Goal: Navigation & Orientation: Find specific page/section

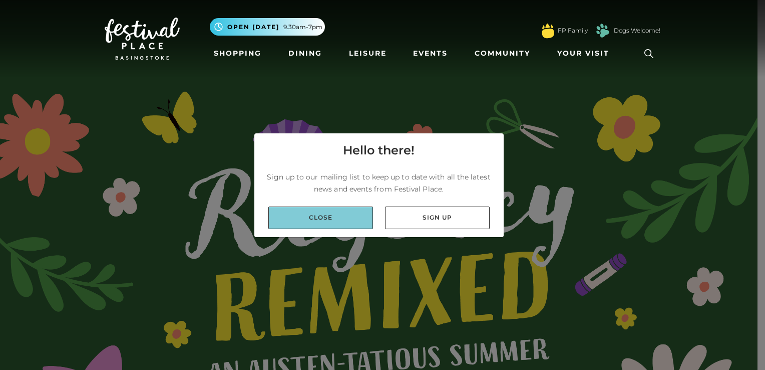
click at [314, 224] on link "Close" at bounding box center [320, 217] width 105 height 23
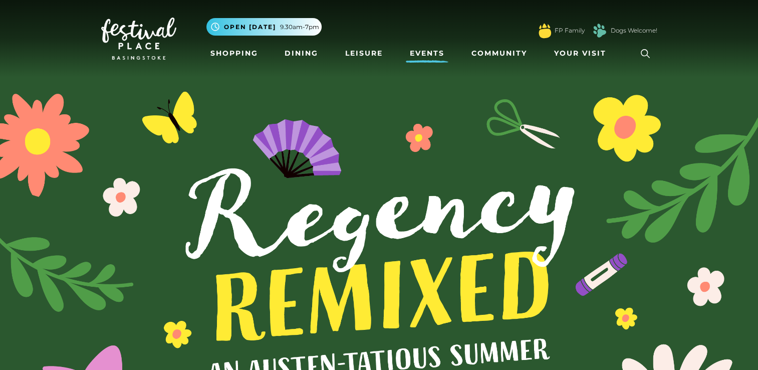
click at [434, 50] on link "Events" at bounding box center [427, 53] width 43 height 19
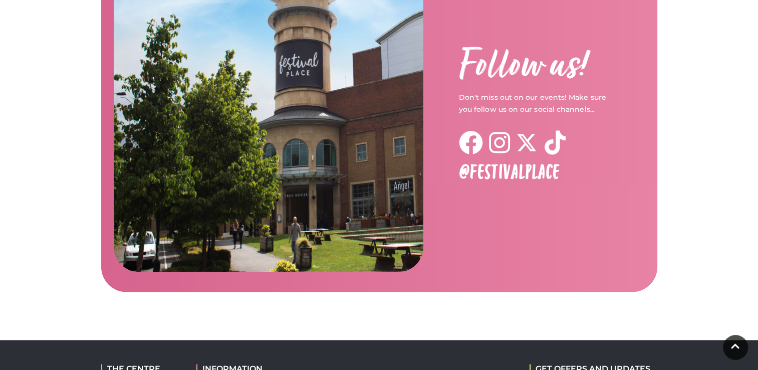
scroll to position [1682, 0]
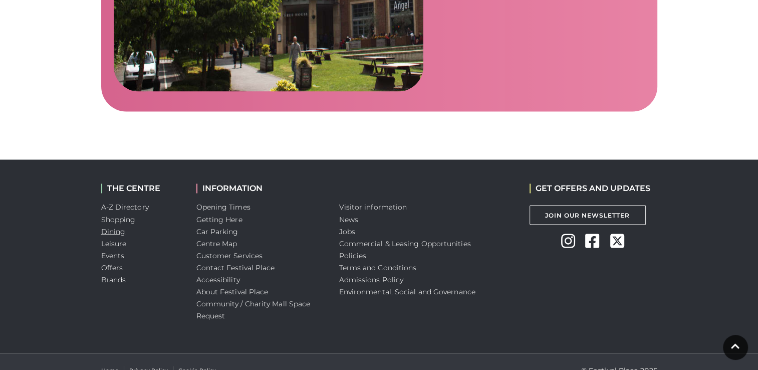
click at [110, 226] on link "Dining" at bounding box center [113, 230] width 25 height 9
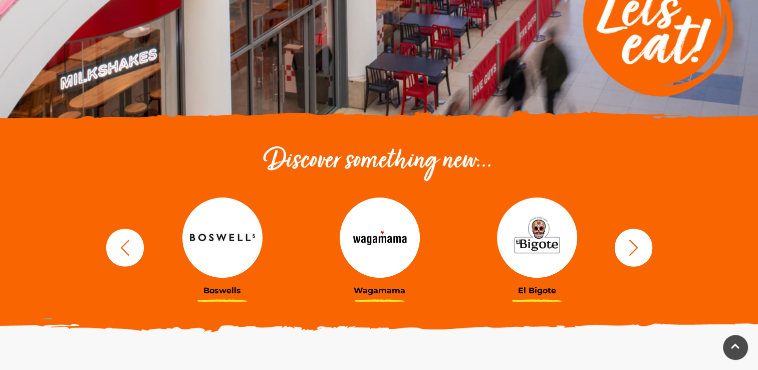
scroll to position [200, 0]
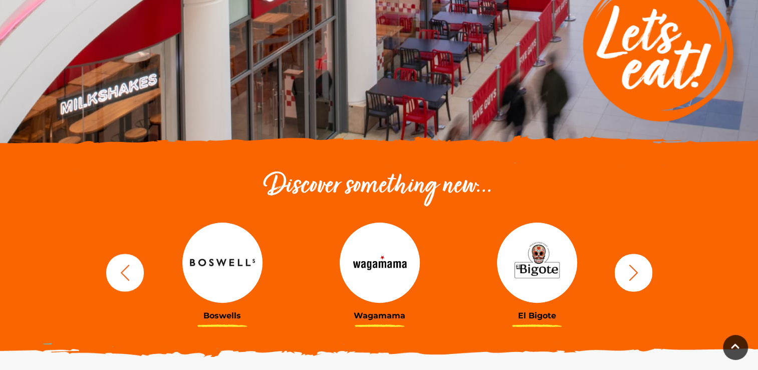
click at [393, 264] on img at bounding box center [379, 262] width 80 height 80
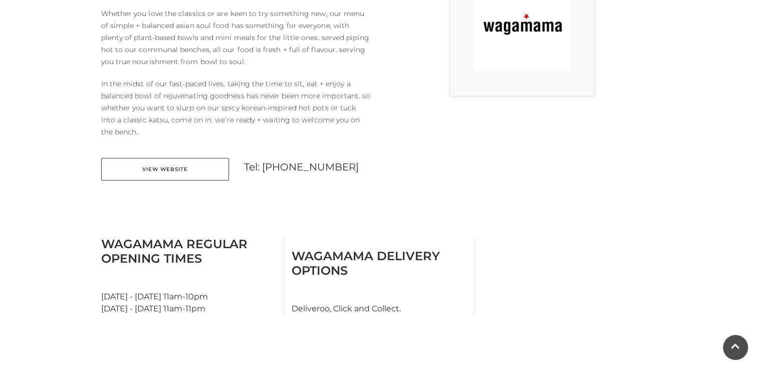
scroll to position [350, 0]
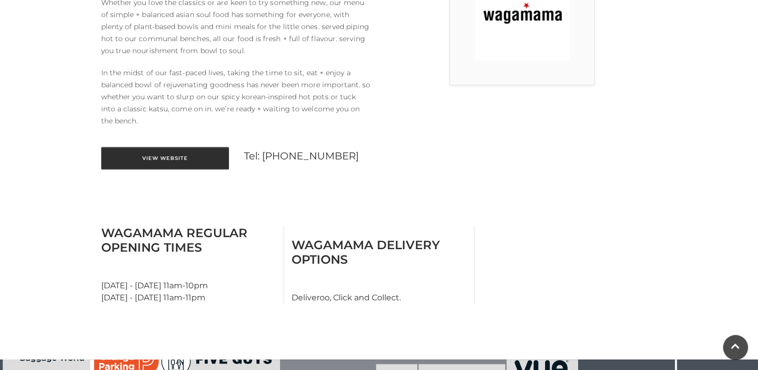
click at [190, 156] on link "View Website" at bounding box center [165, 158] width 128 height 23
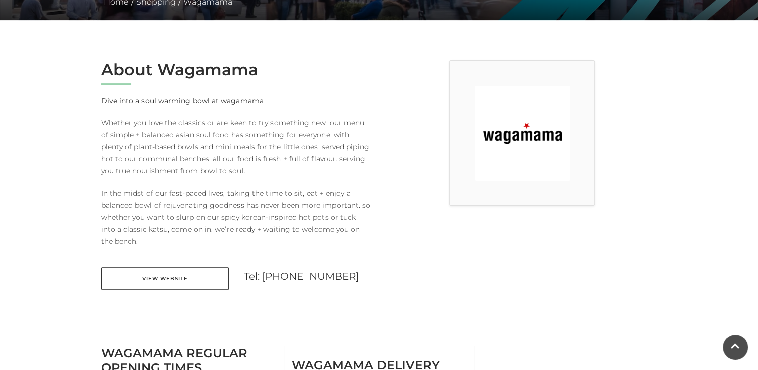
scroll to position [0, 0]
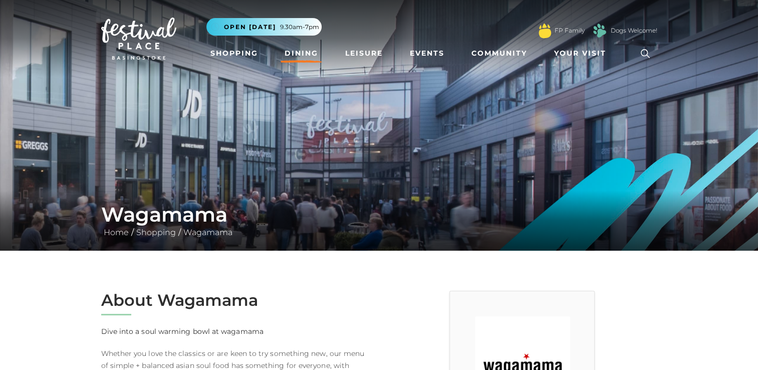
click at [301, 53] on link "Dining" at bounding box center [301, 53] width 42 height 19
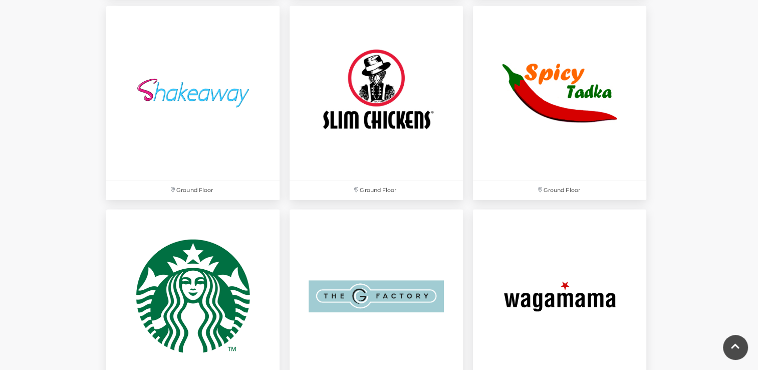
scroll to position [2904, 0]
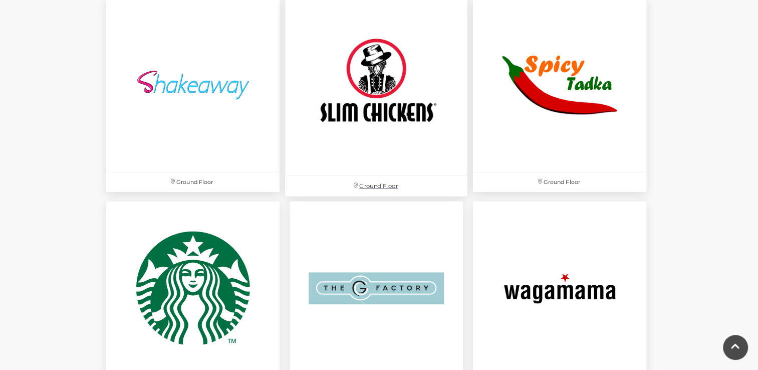
click at [391, 121] on img at bounding box center [376, 84] width 182 height 182
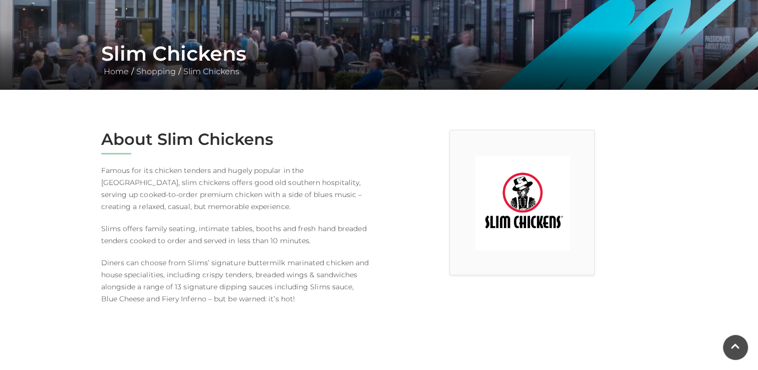
scroll to position [297, 0]
